Goal: Navigation & Orientation: Find specific page/section

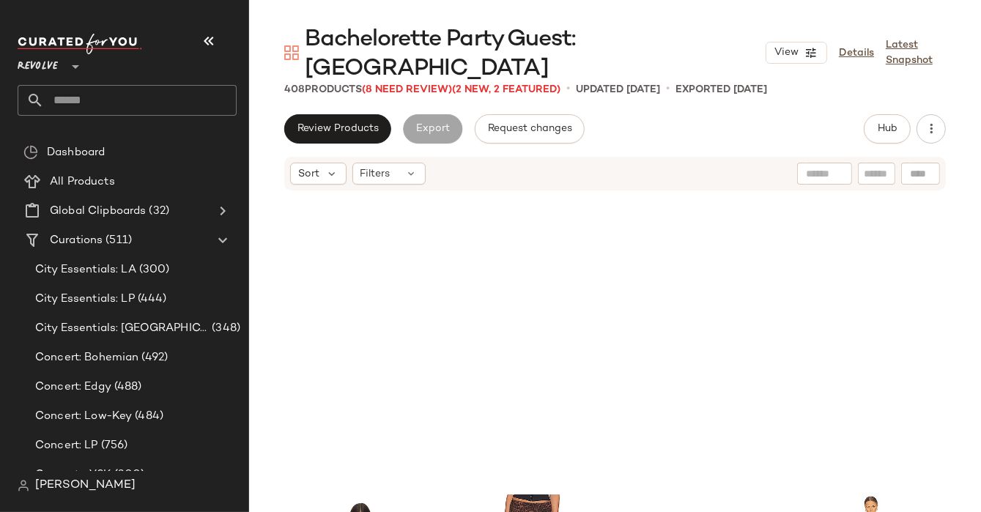
click at [51, 61] on span "Revolve" at bounding box center [38, 63] width 40 height 26
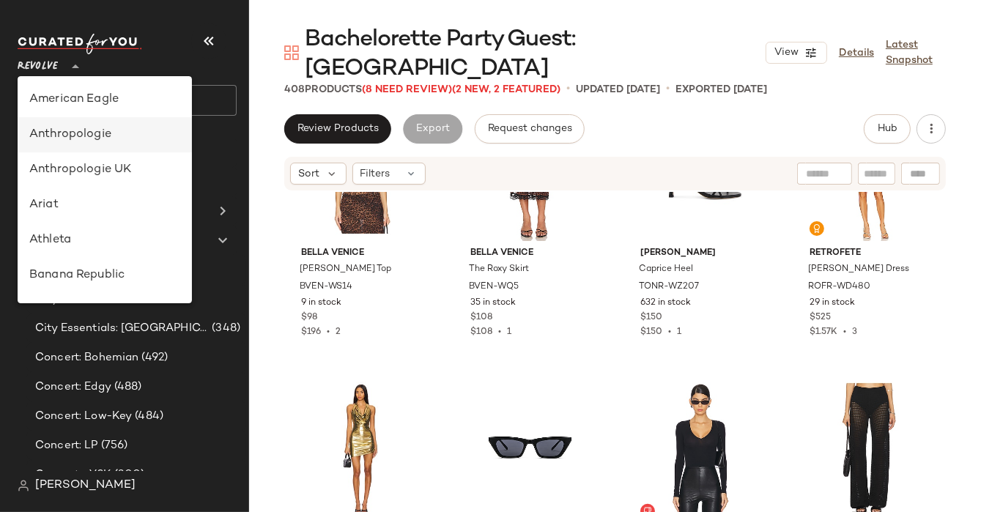
click at [97, 133] on div "Anthropologie" at bounding box center [104, 135] width 151 height 18
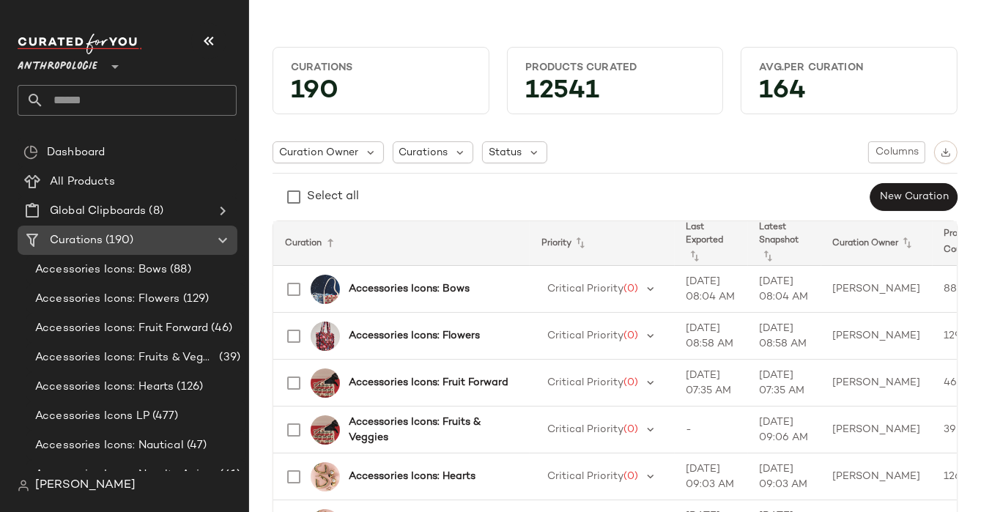
click at [105, 238] on span "(190)" at bounding box center [118, 240] width 31 height 17
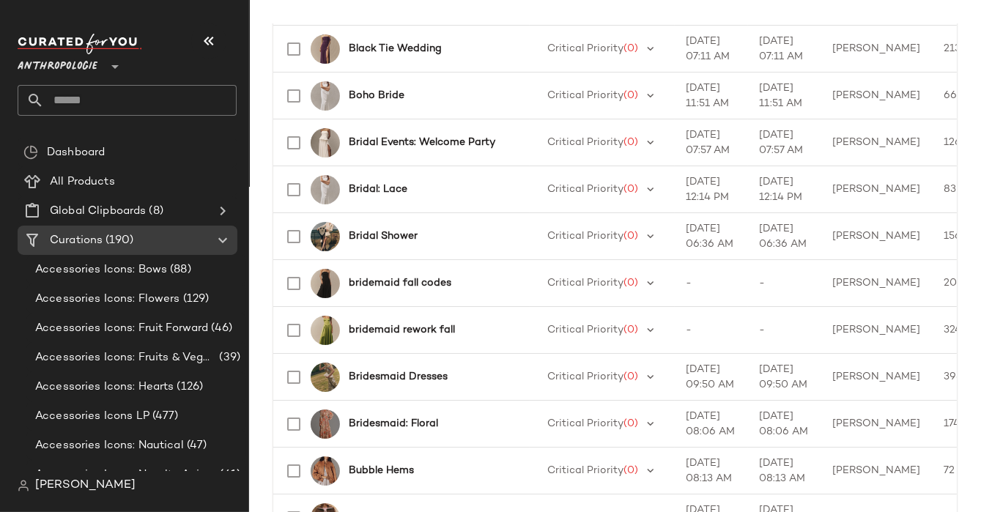
scroll to position [1320, 0]
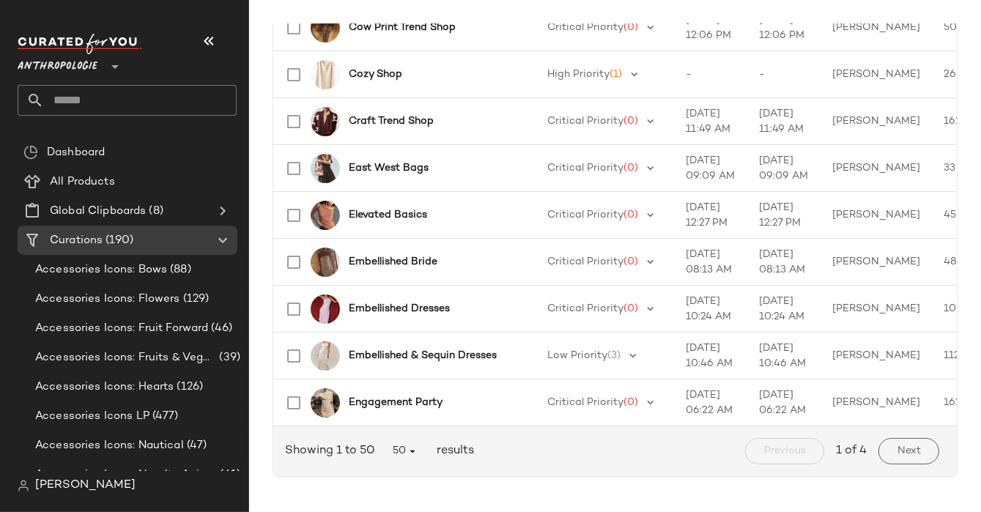
scroll to position [2191, 0]
click at [879, 448] on button "Next" at bounding box center [908, 451] width 61 height 26
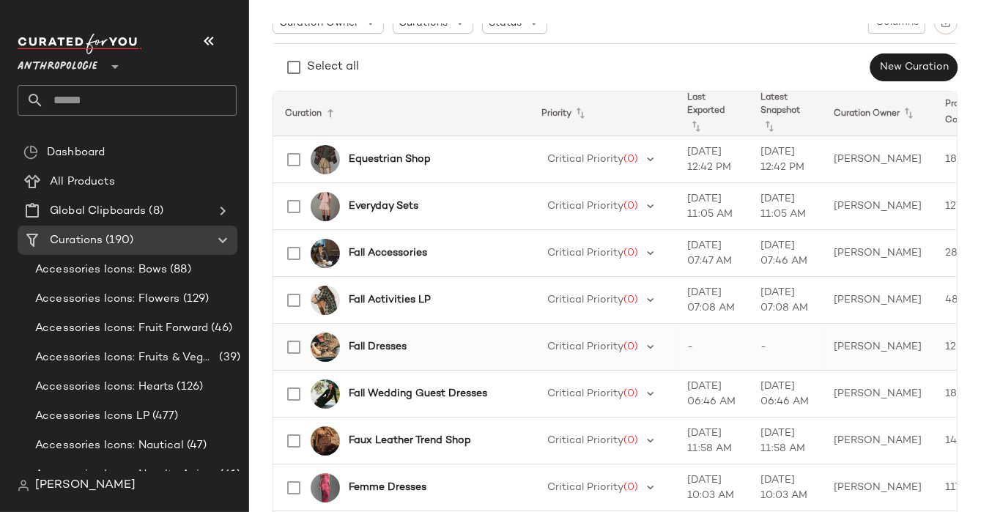
scroll to position [133, 0]
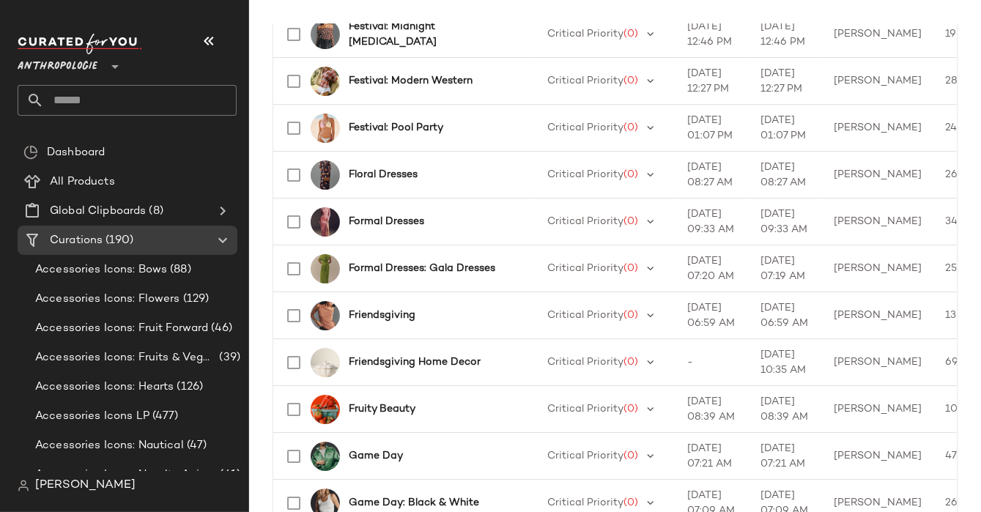
scroll to position [774, 0]
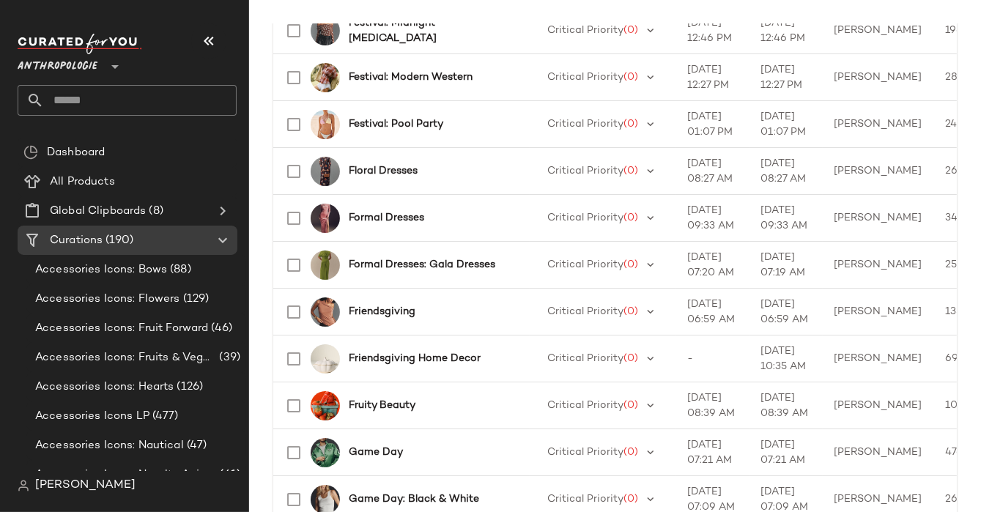
scroll to position [779, 0]
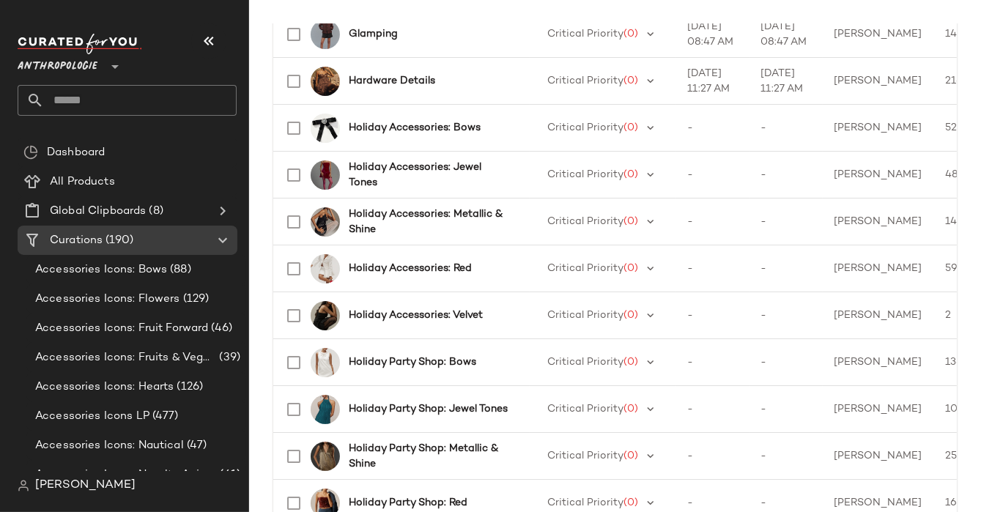
scroll to position [1708, 0]
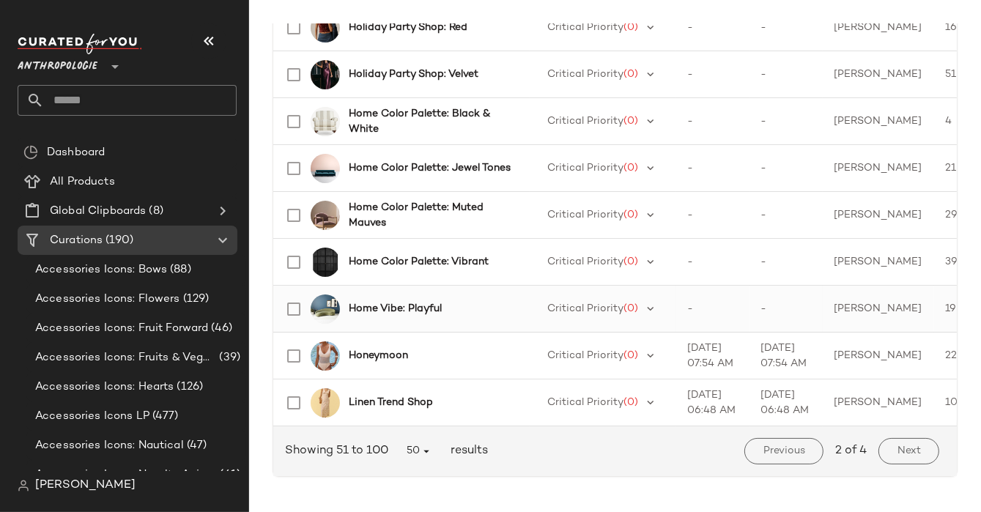
scroll to position [2191, 0]
click at [896, 455] on span "Next" at bounding box center [908, 451] width 24 height 12
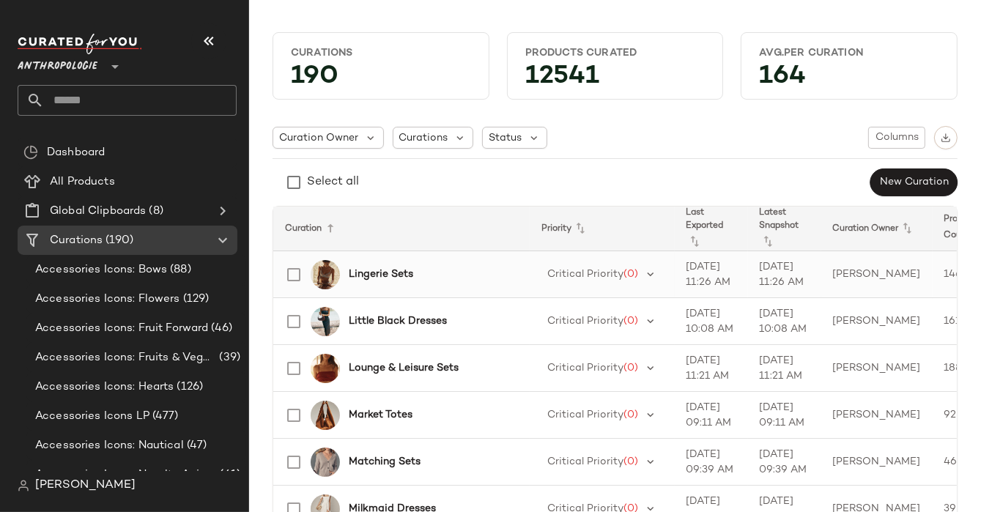
scroll to position [22, 0]
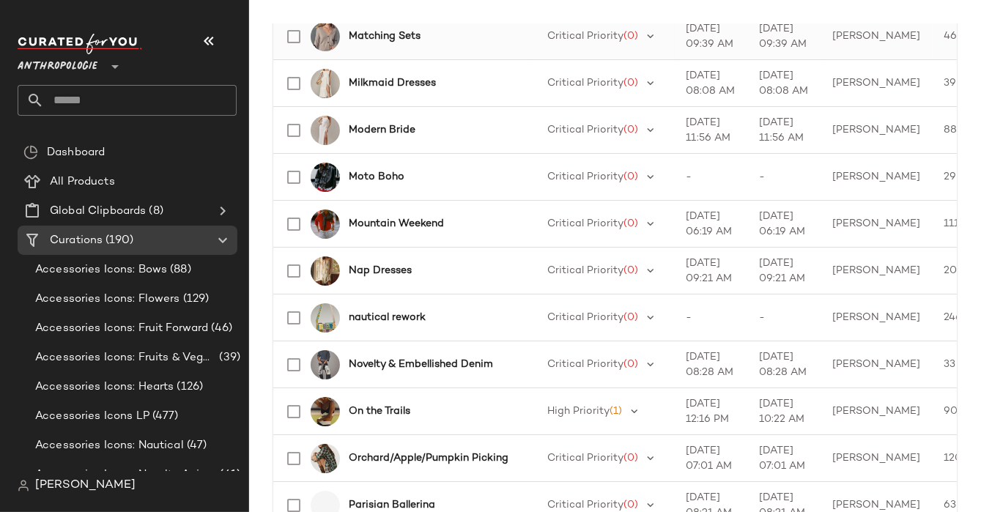
scroll to position [445, 0]
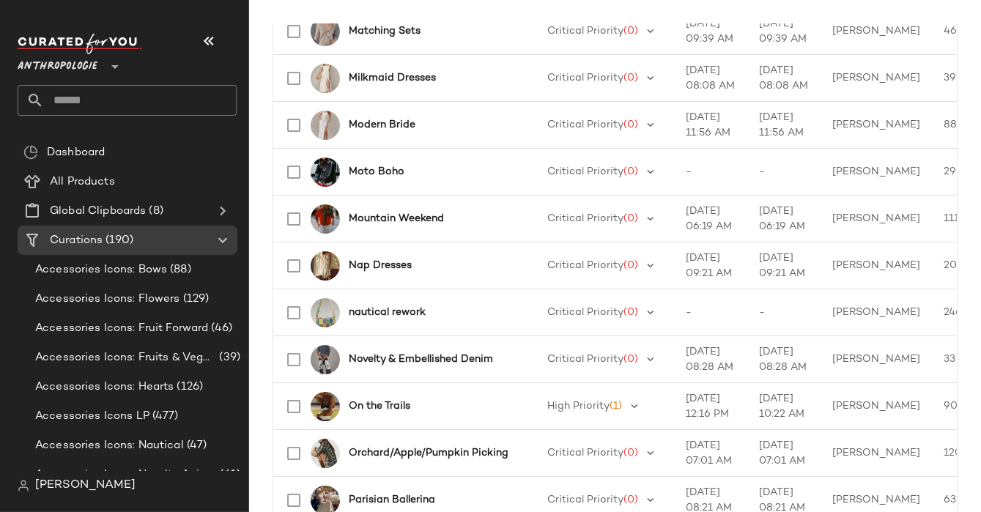
click at [64, 60] on span "Anthropologie" at bounding box center [58, 63] width 80 height 26
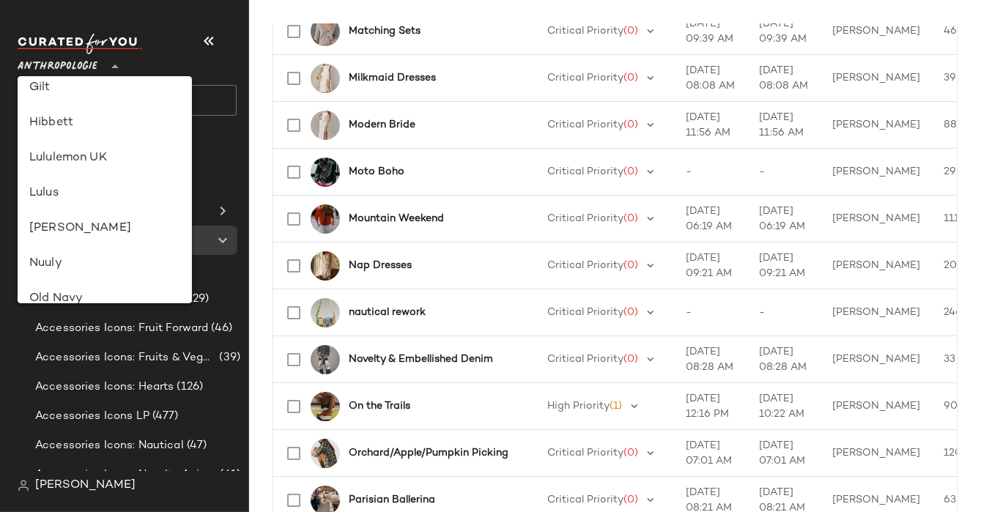
scroll to position [399, 0]
click at [51, 261] on div "Nuuly" at bounding box center [104, 263] width 151 height 18
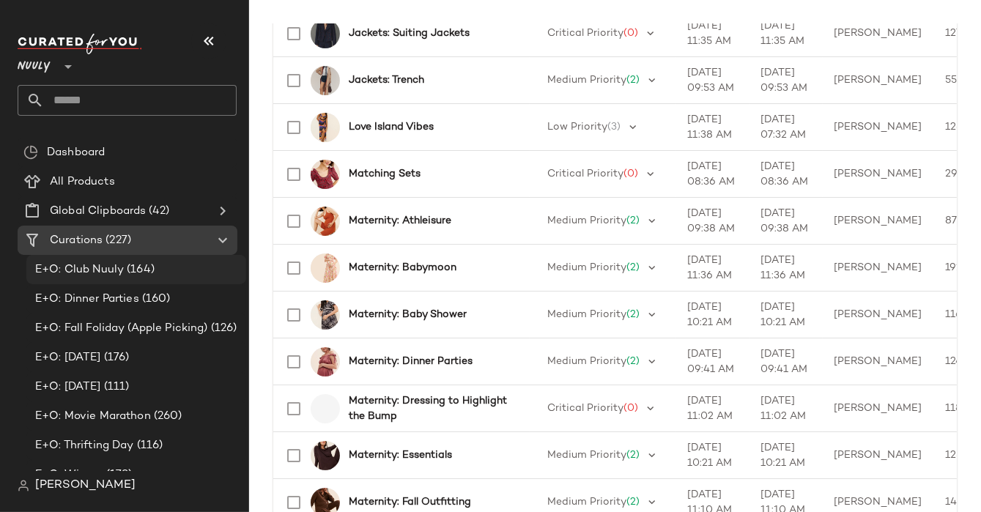
scroll to position [445, 0]
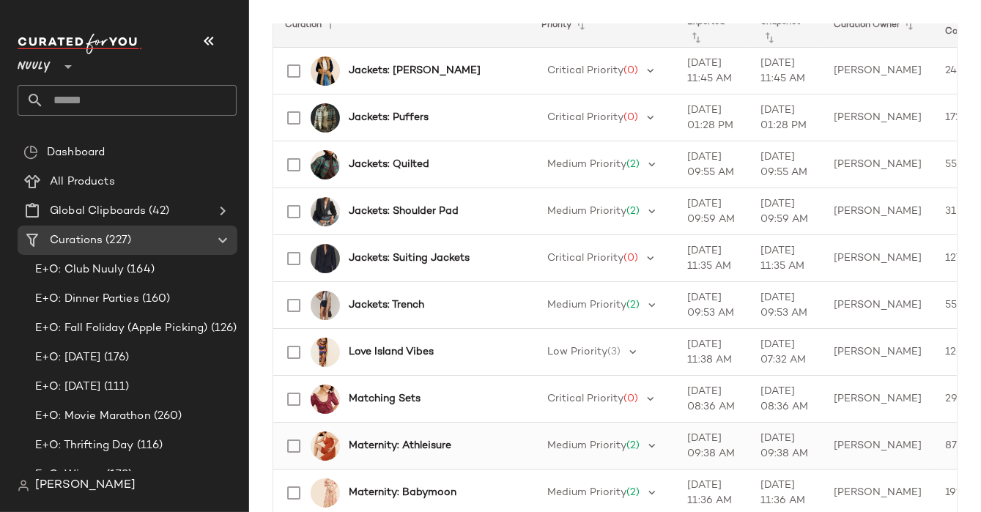
scroll to position [214, 0]
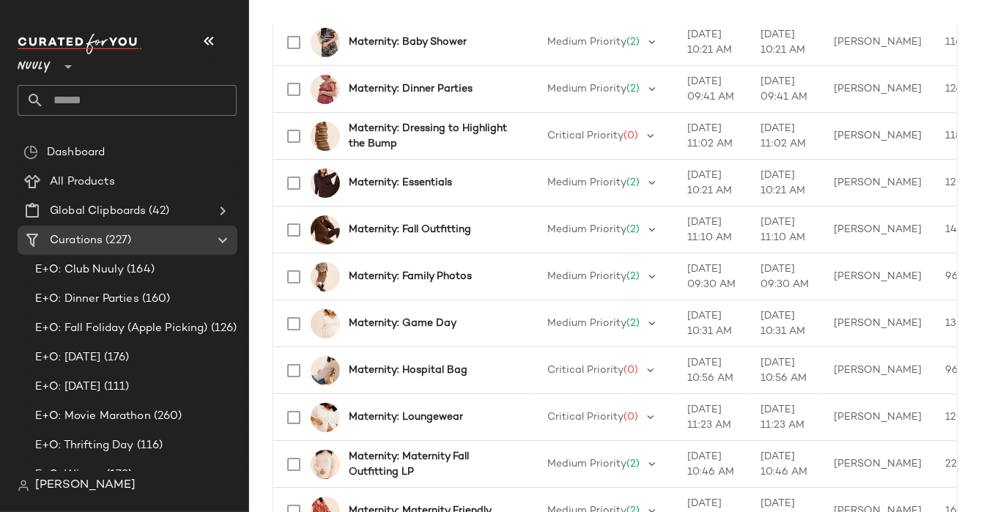
scroll to position [719, 0]
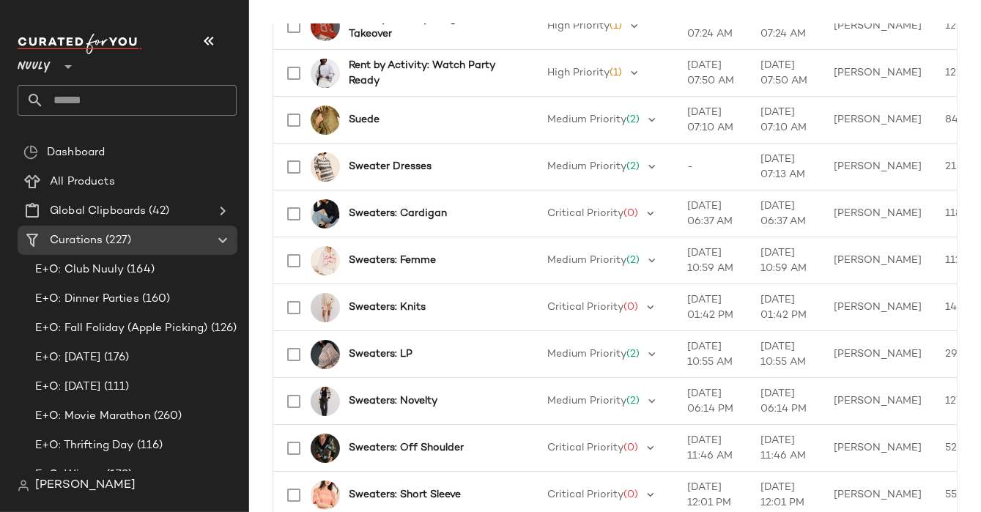
scroll to position [2094, 0]
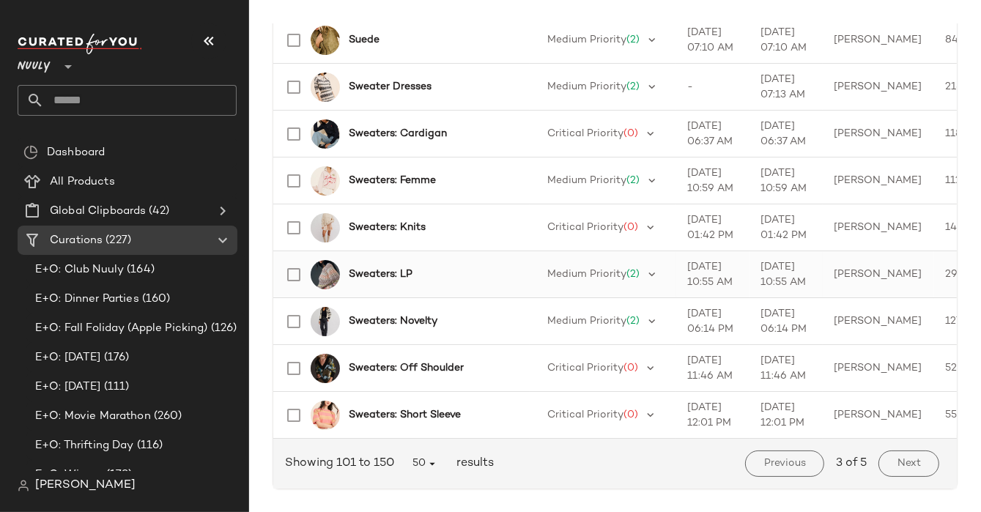
scroll to position [2191, 0]
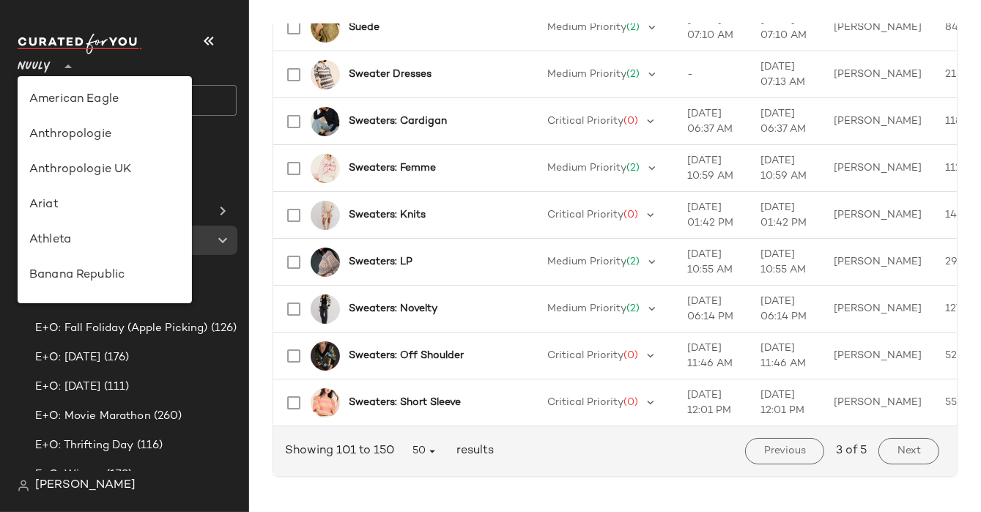
click at [44, 69] on span "Nuuly" at bounding box center [34, 63] width 33 height 26
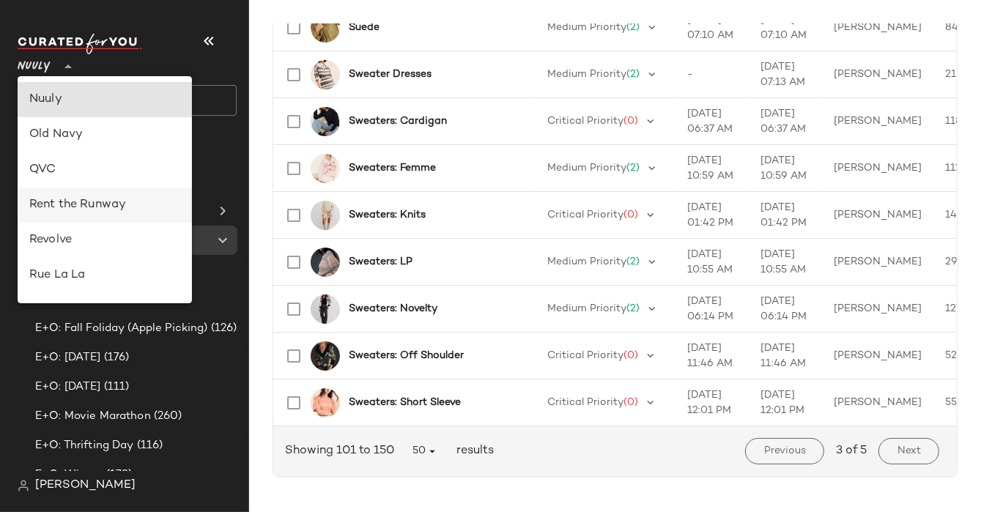
click at [51, 198] on div "Rent the Runway" at bounding box center [104, 205] width 151 height 18
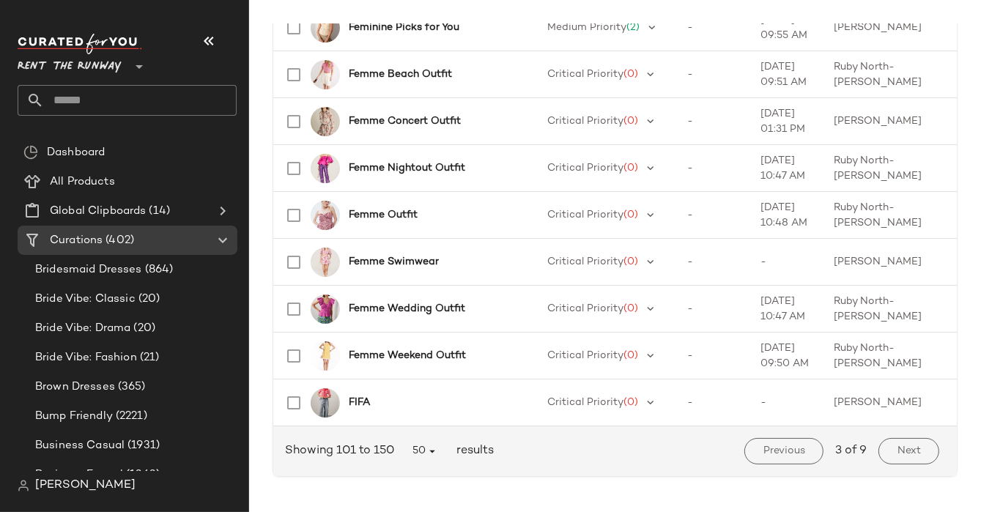
scroll to position [2191, 0]
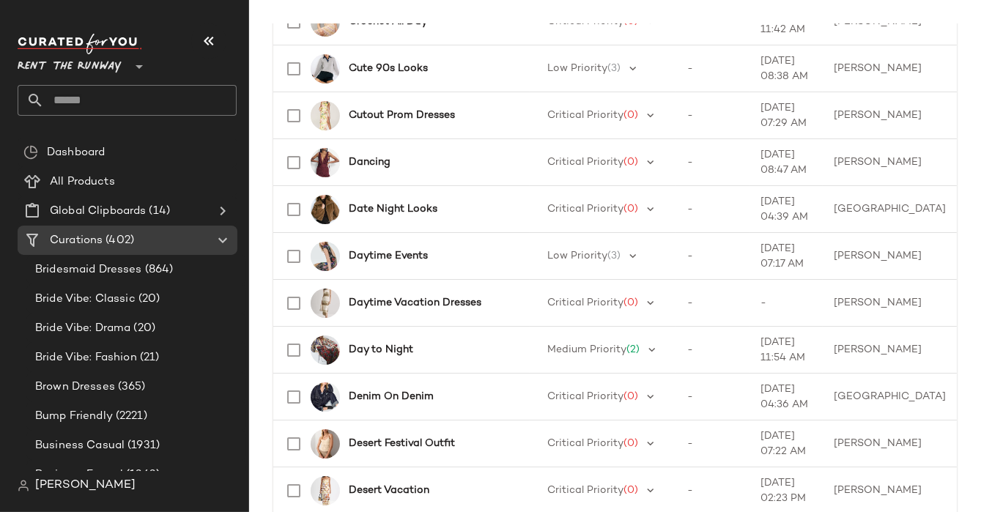
scroll to position [21, 0]
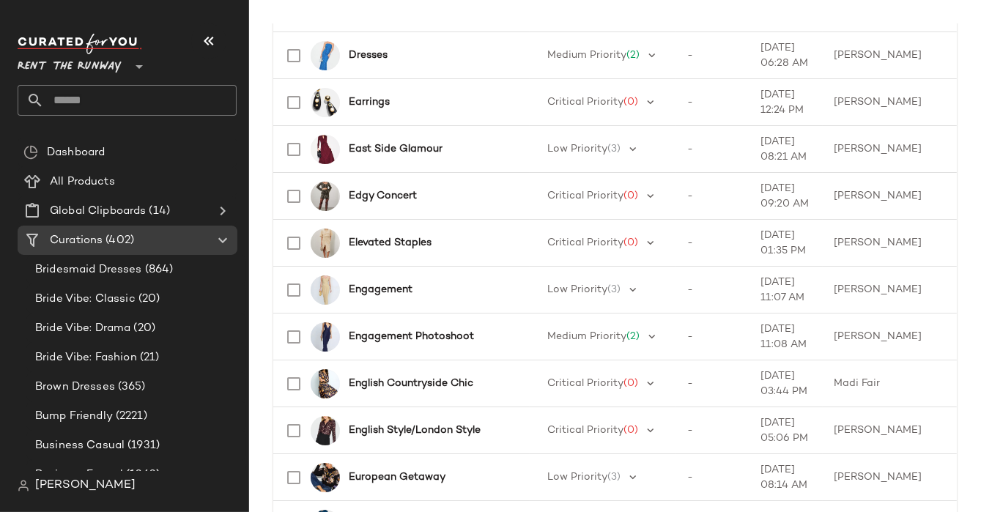
scroll to position [1194, 0]
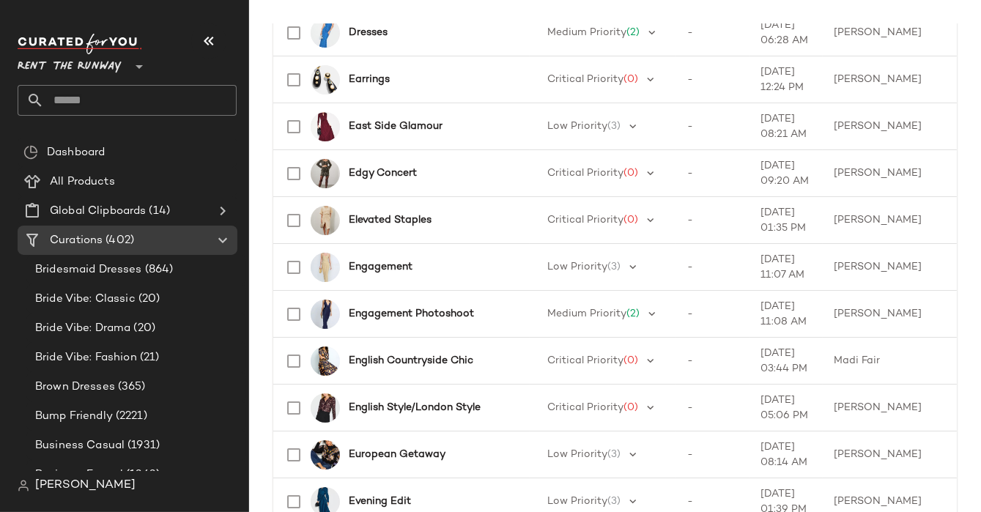
click at [47, 64] on span "Rent the Runway" at bounding box center [70, 63] width 104 height 26
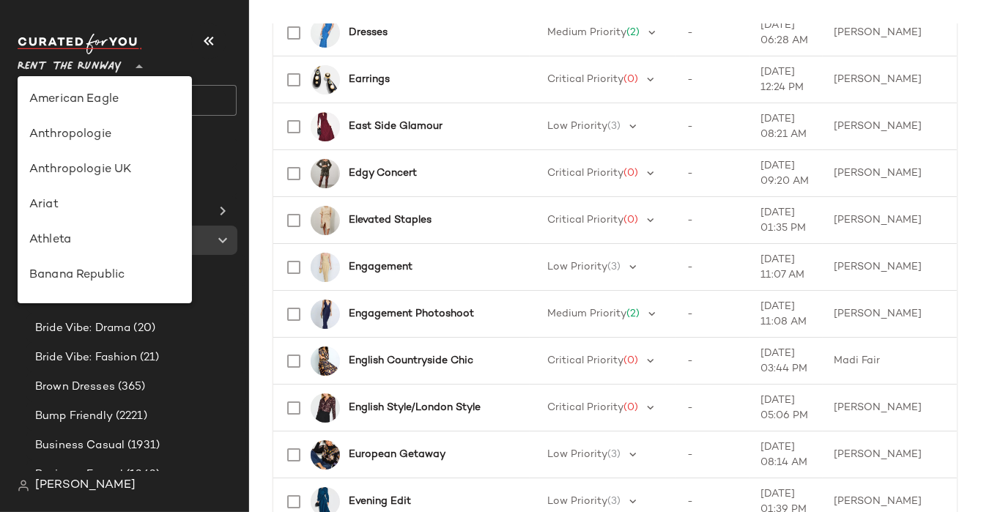
scroll to position [668, 0]
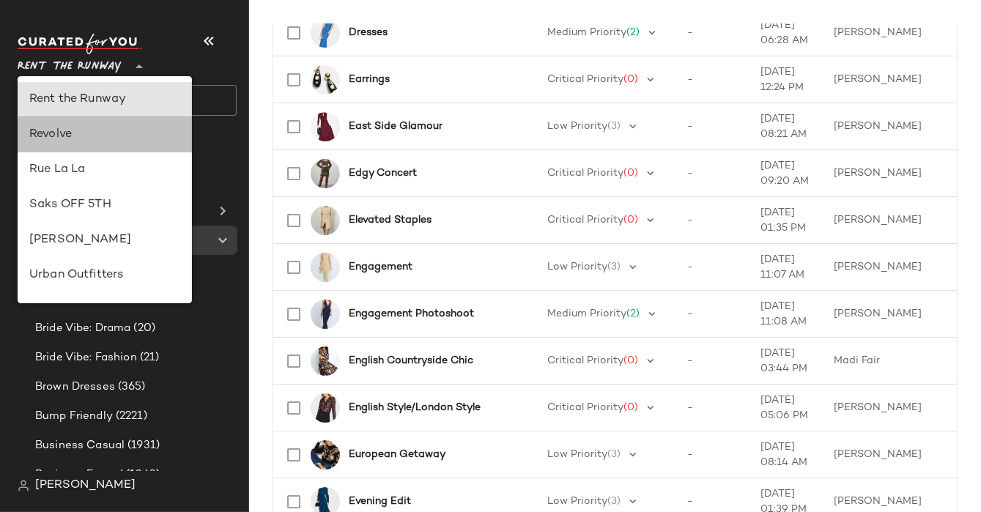
click at [40, 127] on div "Revolve" at bounding box center [104, 135] width 151 height 18
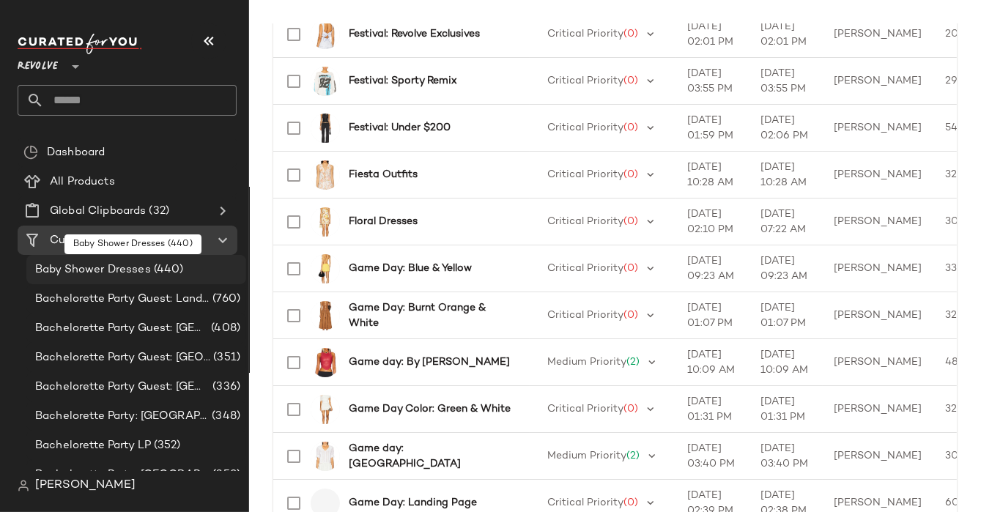
scroll to position [1194, 0]
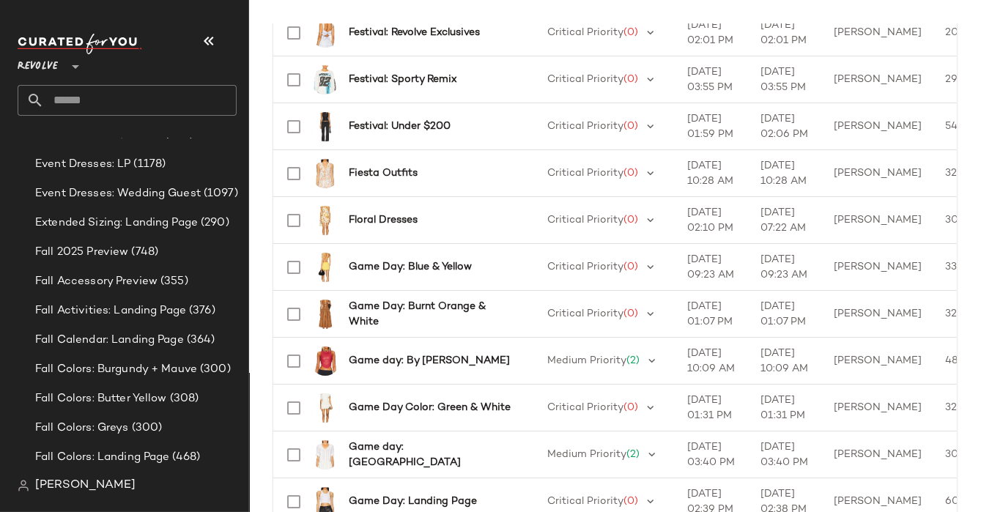
scroll to position [3865, 0]
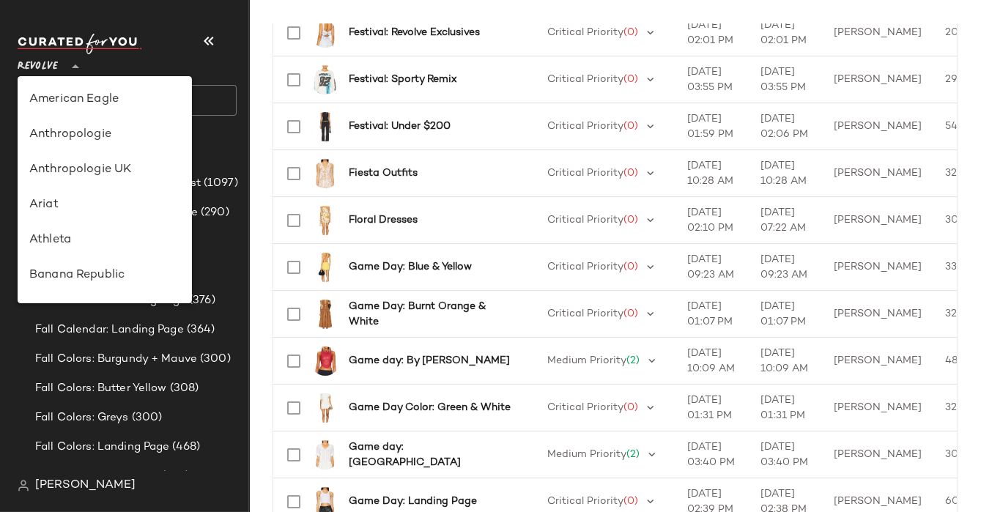
click at [54, 75] on span "Revolve" at bounding box center [38, 63] width 40 height 26
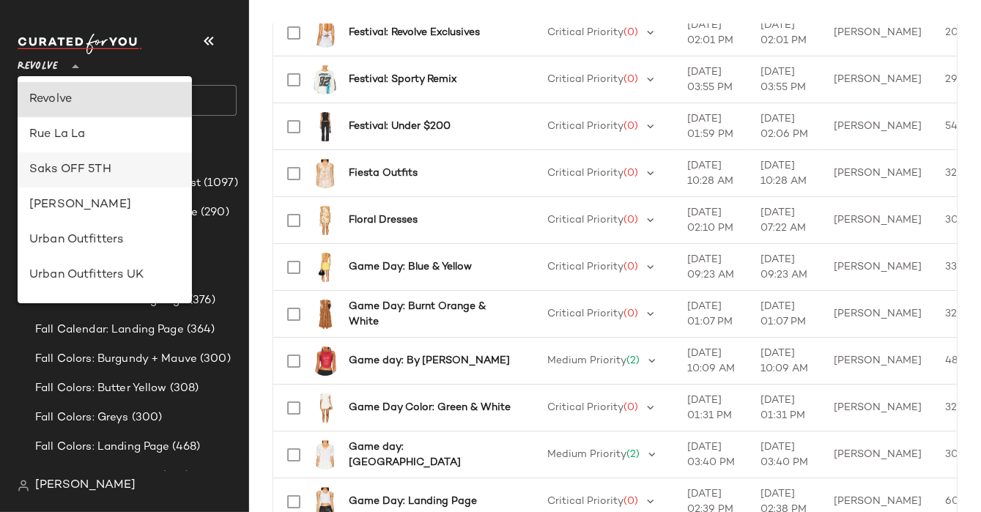
click at [62, 169] on div "Saks OFF 5TH" at bounding box center [104, 170] width 151 height 18
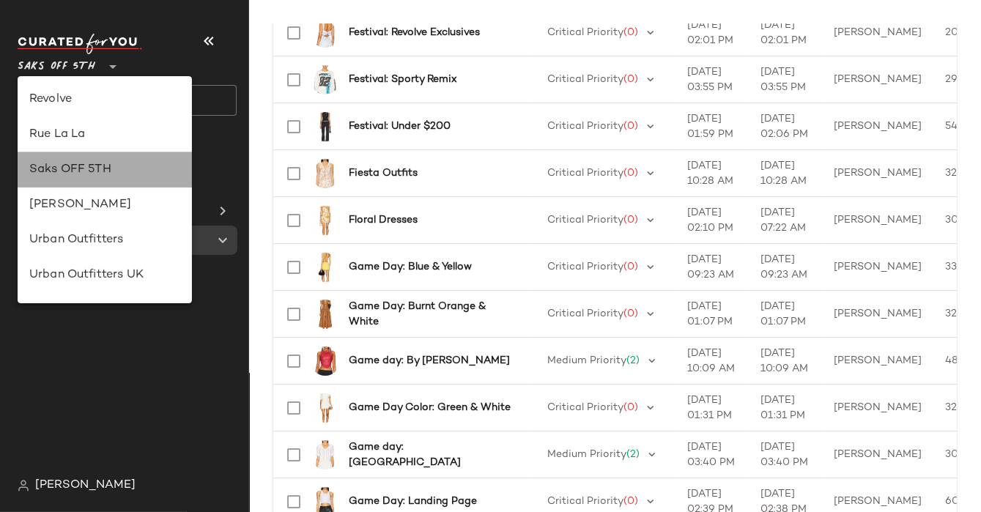
scroll to position [0, 0]
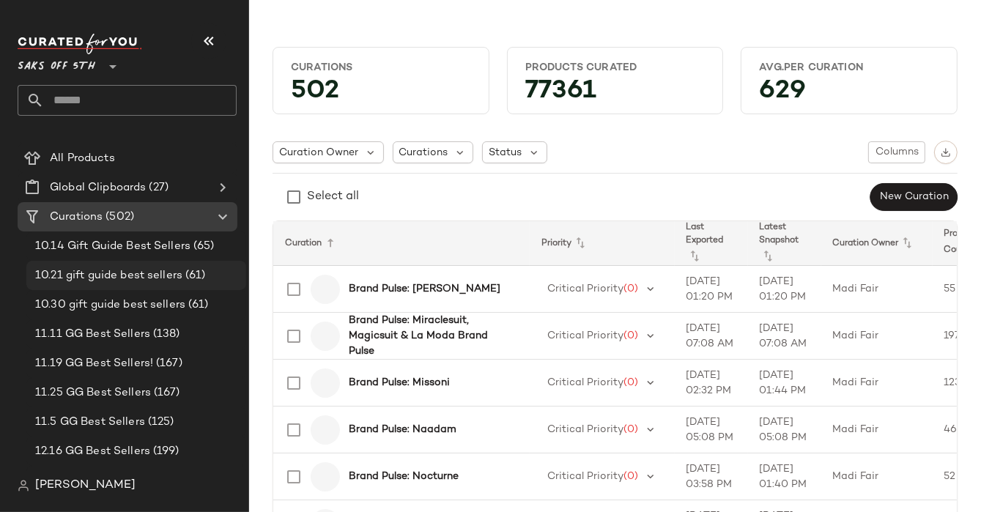
scroll to position [31, 0]
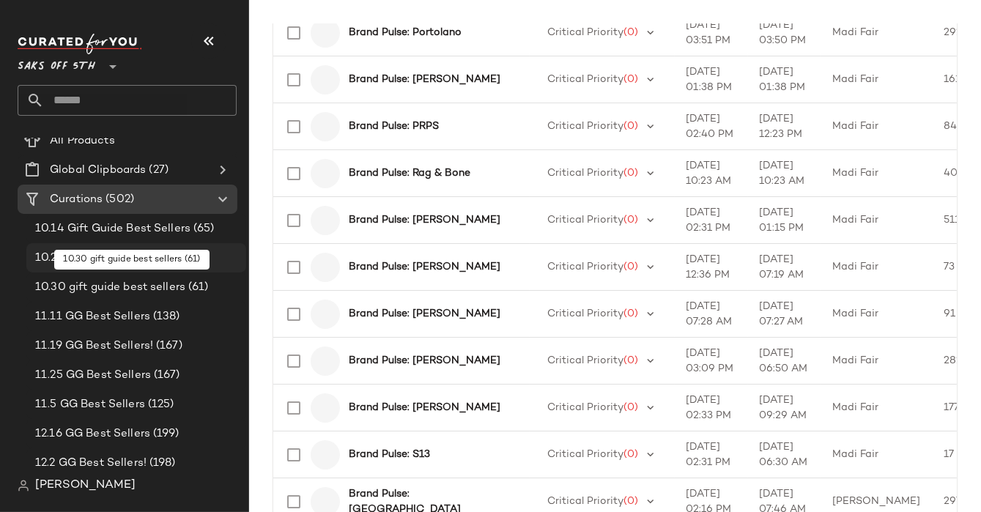
scroll to position [1014, 0]
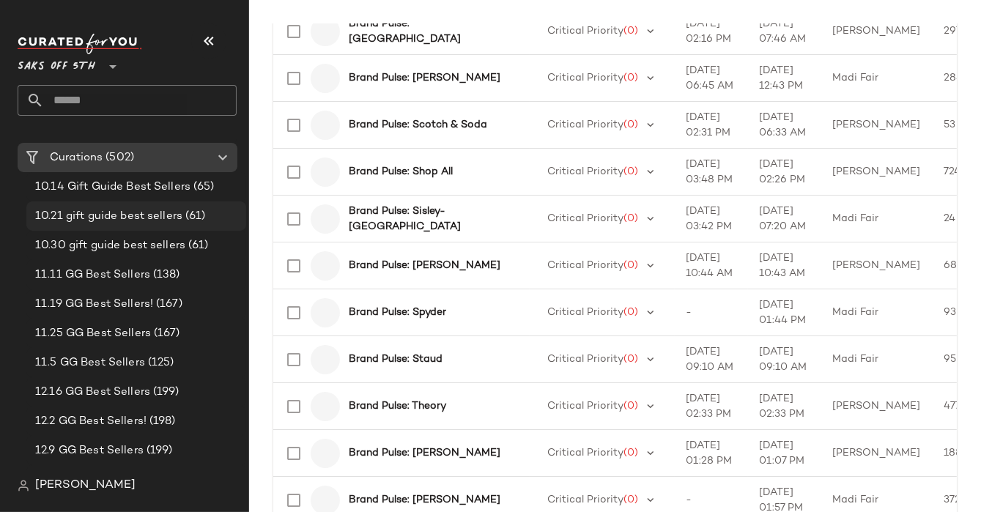
scroll to position [1191, 0]
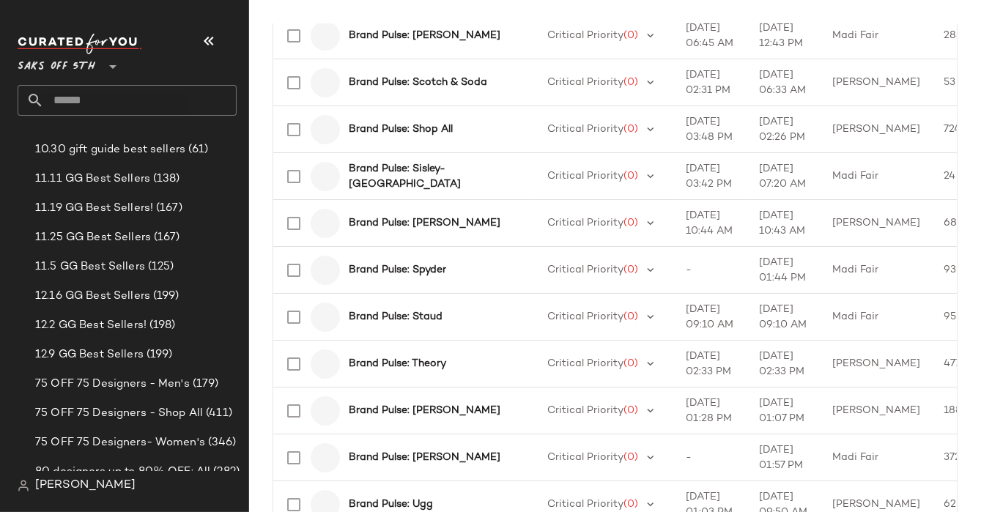
scroll to position [1194, 0]
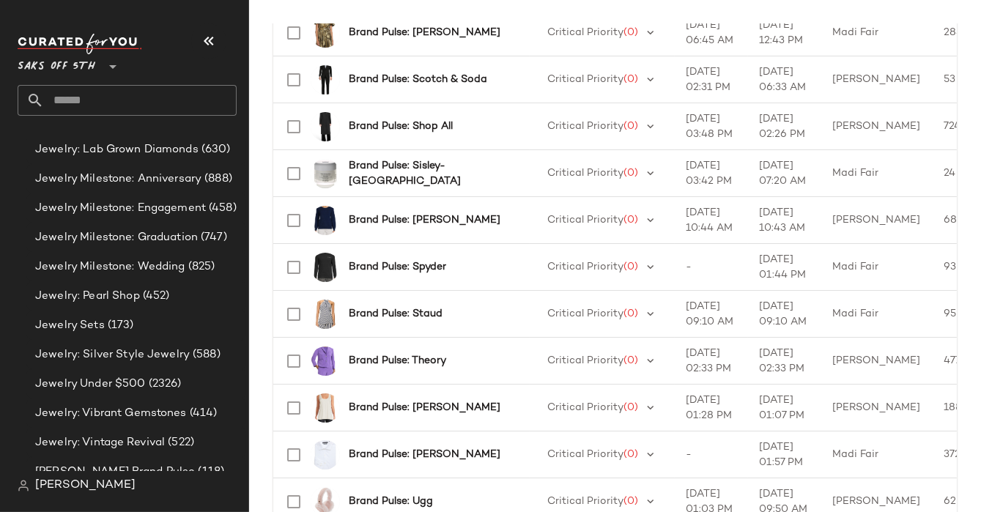
scroll to position [8466, 0]
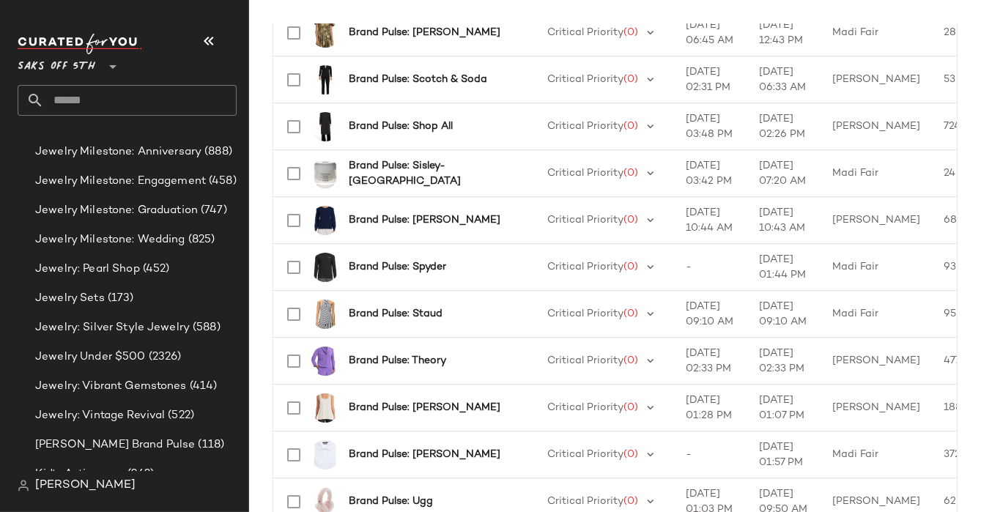
click at [73, 64] on span "Saks OFF 5TH" at bounding box center [57, 63] width 78 height 26
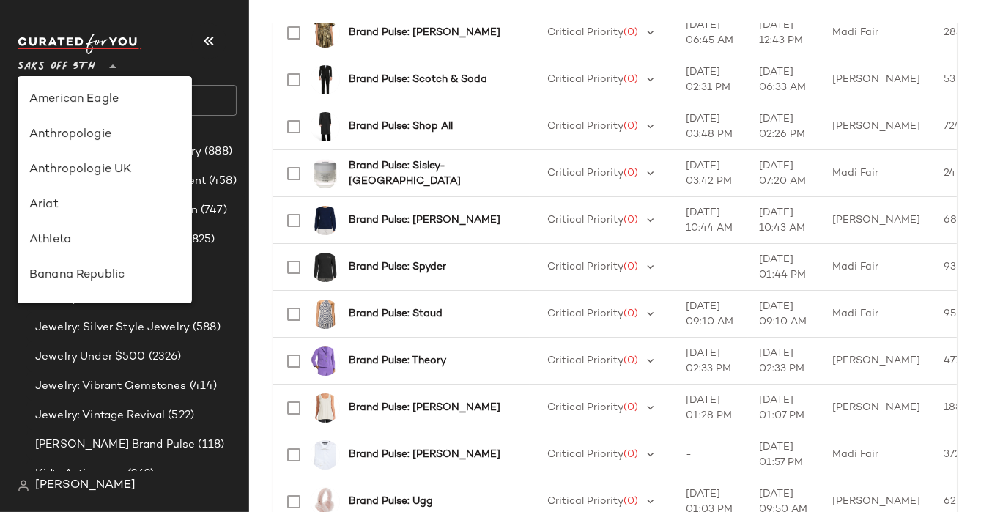
scroll to position [773, 0]
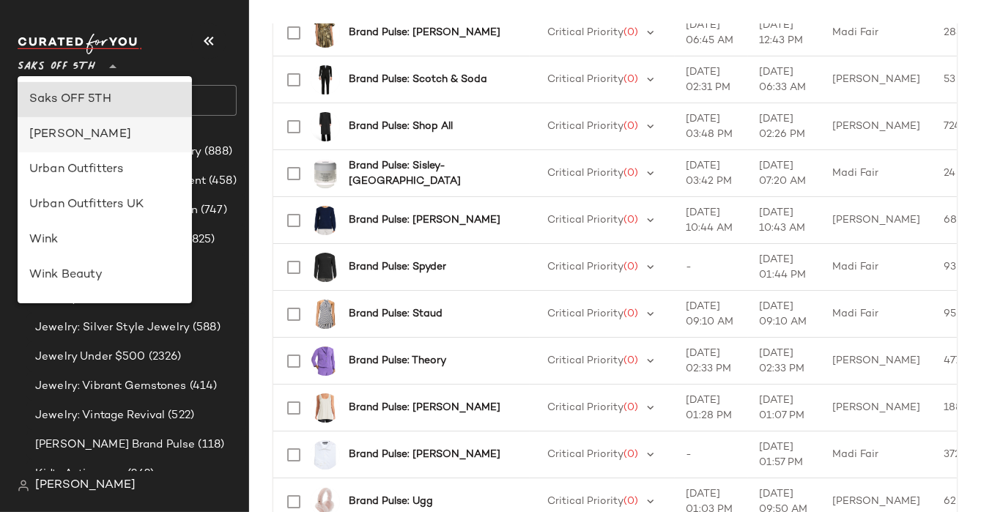
click at [70, 127] on div "[PERSON_NAME]" at bounding box center [104, 135] width 151 height 18
type input "**"
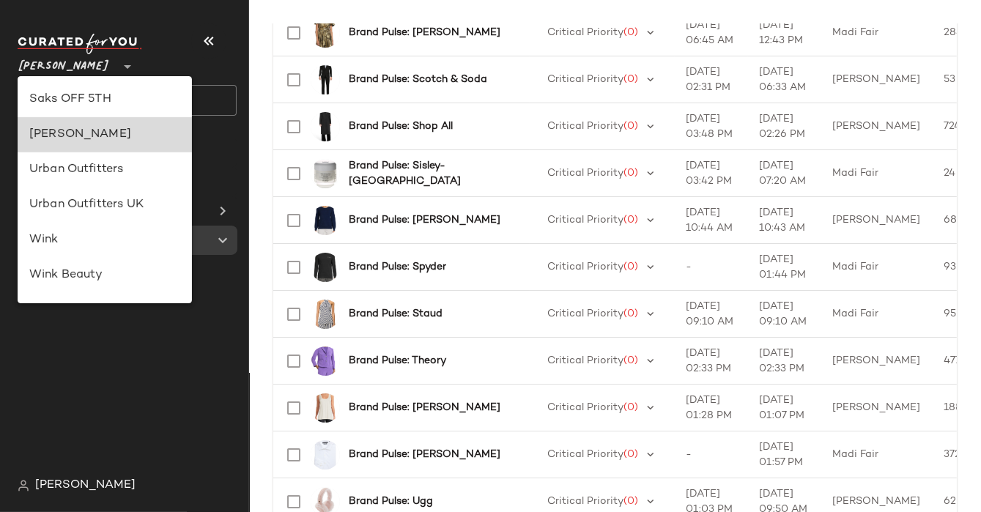
scroll to position [0, 0]
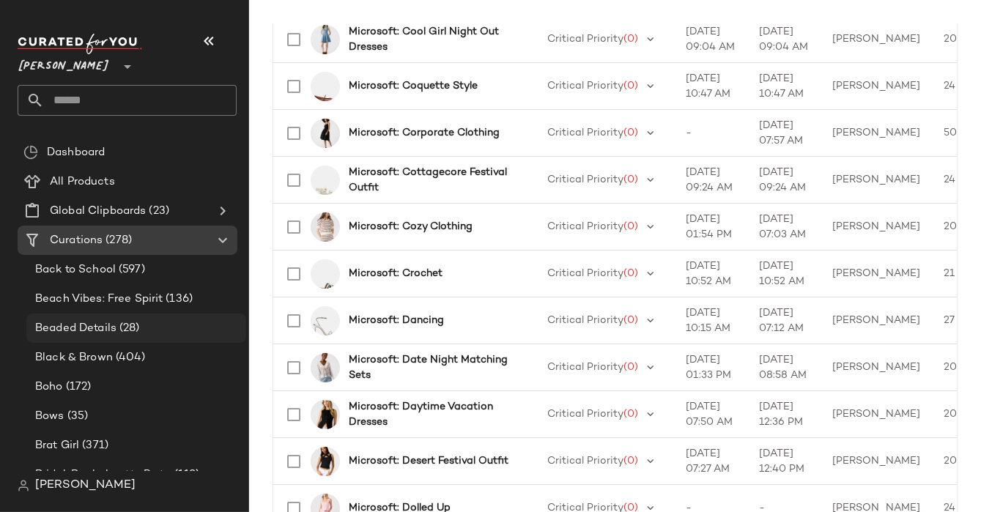
scroll to position [1194, 0]
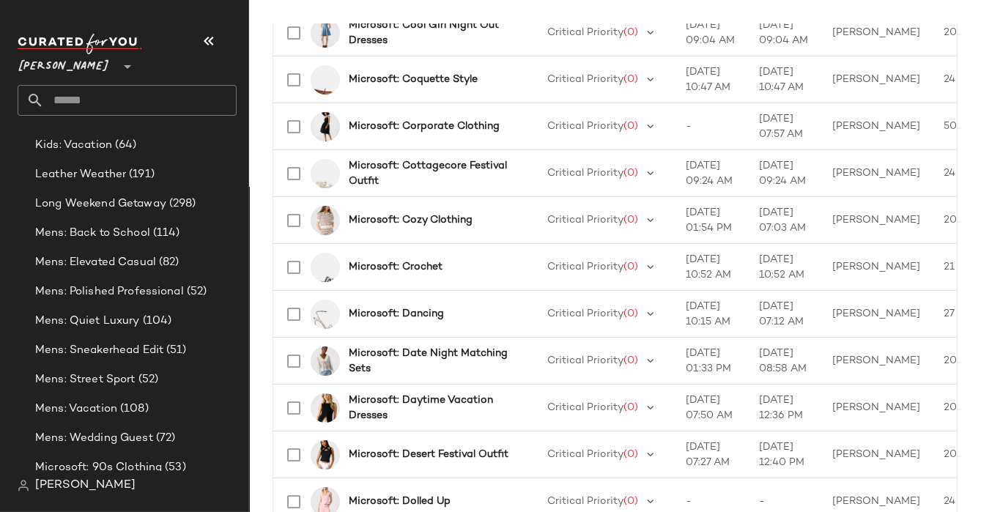
scroll to position [2790, 0]
